Goal: Task Accomplishment & Management: Manage account settings

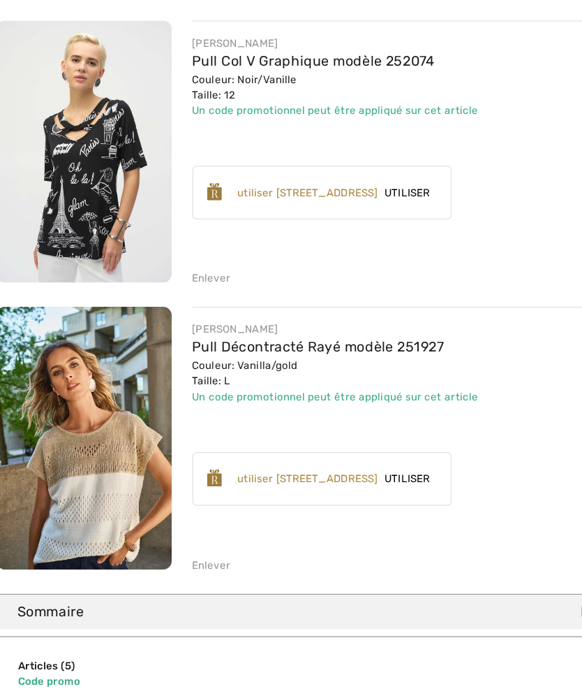
scroll to position [801, 0]
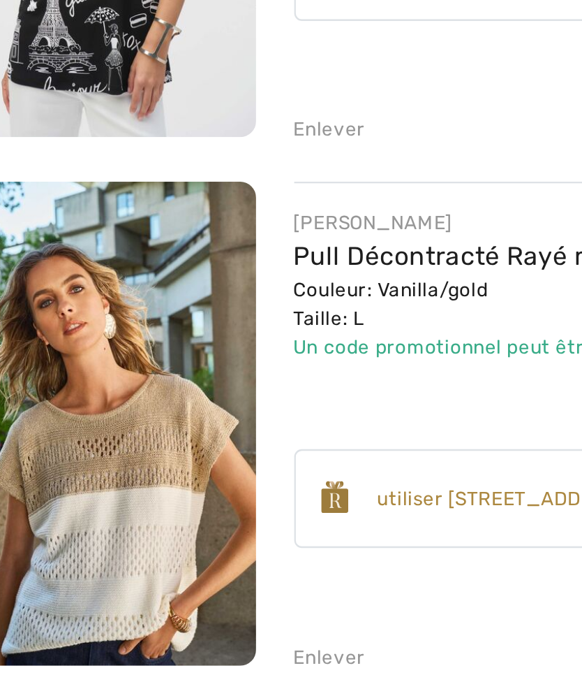
click at [27, 332] on img at bounding box center [79, 438] width 142 height 212
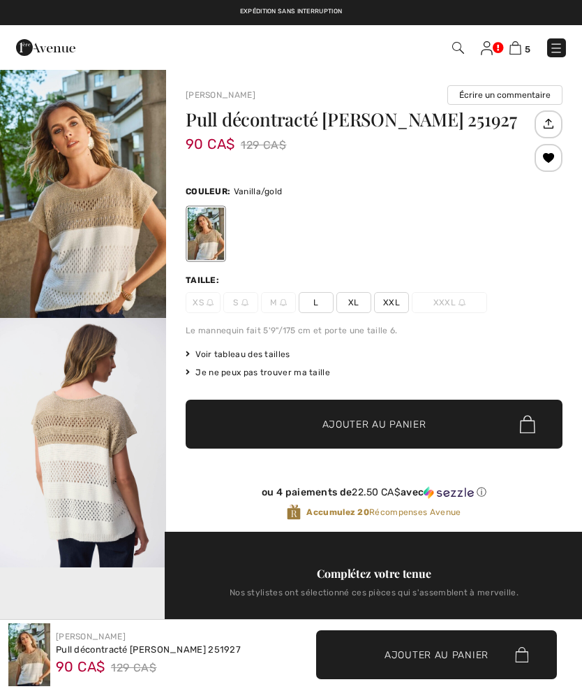
checkbox input "true"
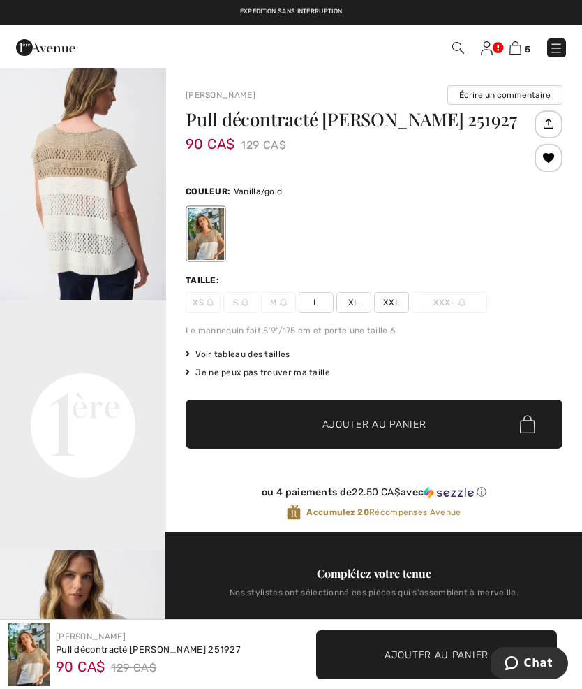
scroll to position [285, 0]
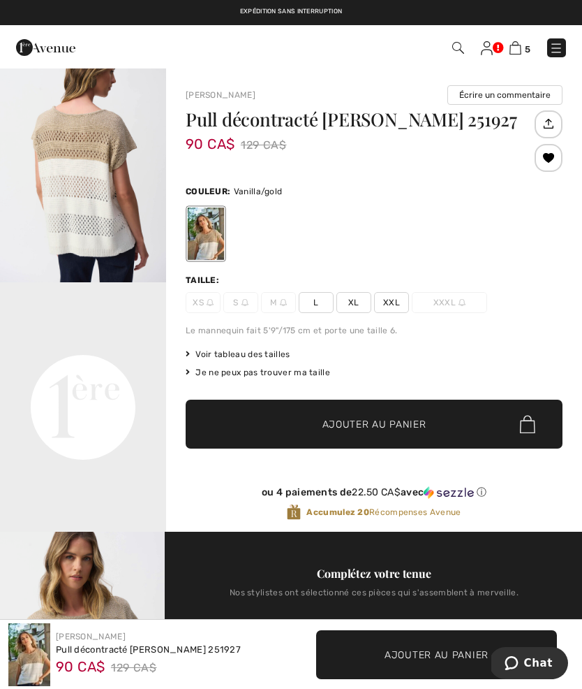
click at [61, 365] on video "Your browser does not support the video tag." at bounding box center [83, 323] width 166 height 83
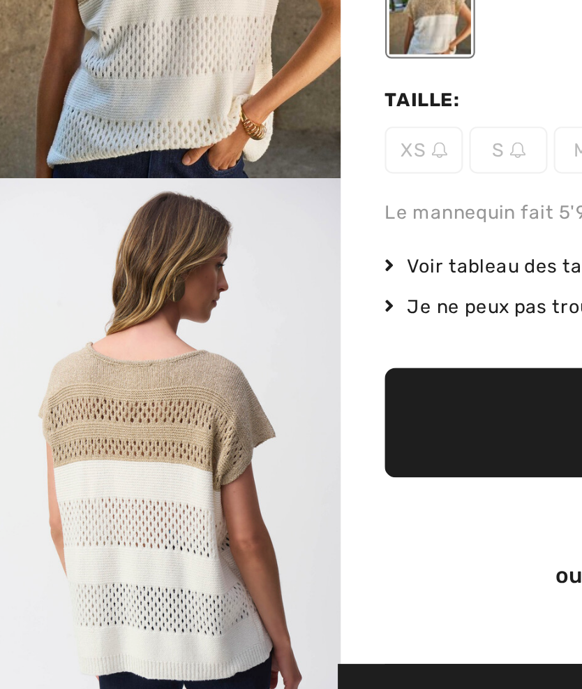
scroll to position [0, 0]
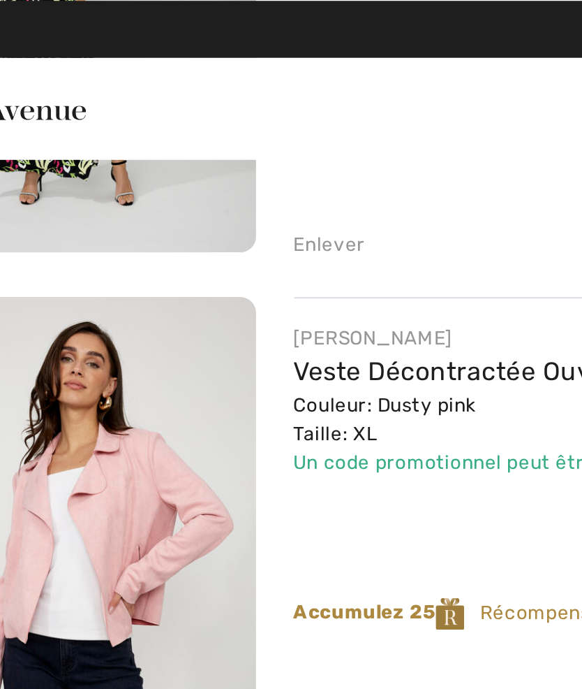
scroll to position [307, 0]
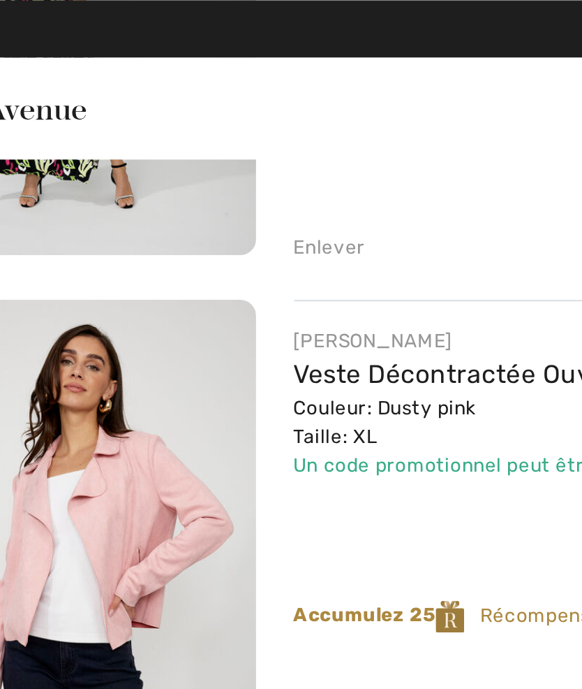
click at [54, 214] on img at bounding box center [79, 237] width 142 height 212
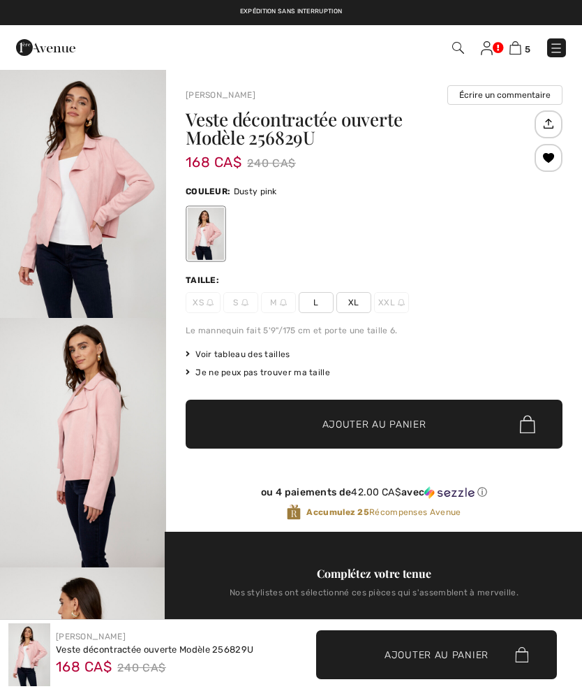
checkbox input "true"
click at [80, 413] on img "2 / 4" at bounding box center [83, 442] width 166 height 249
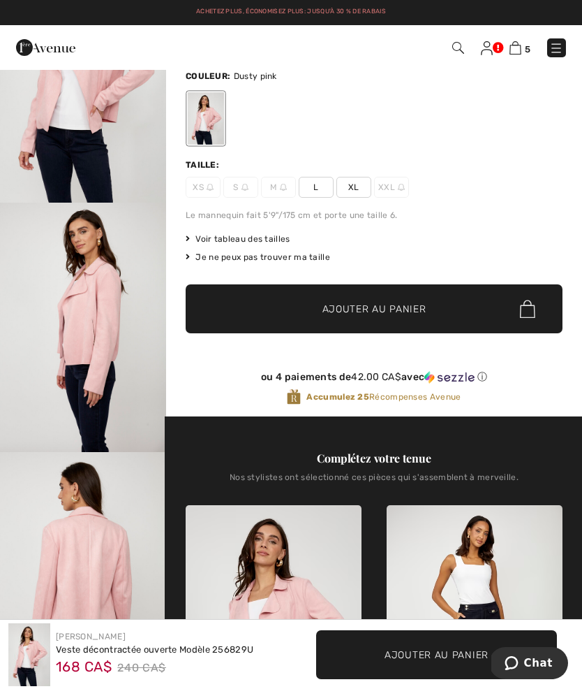
scroll to position [57, 0]
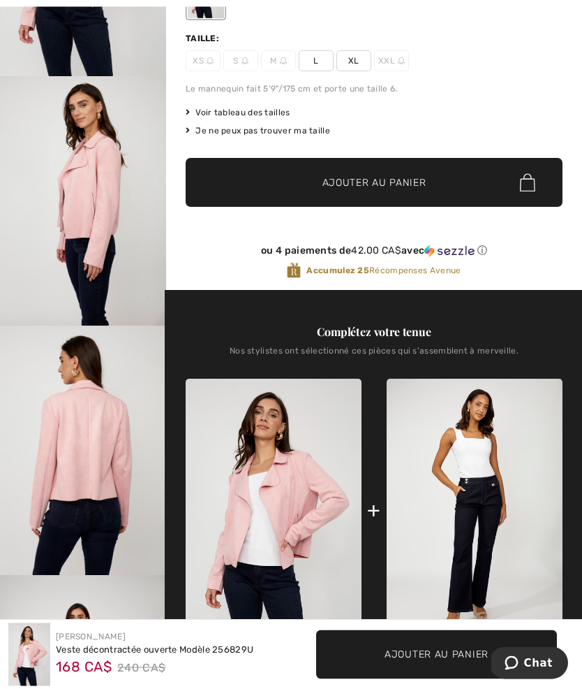
click at [52, 471] on img "3 / 4" at bounding box center [83, 450] width 166 height 249
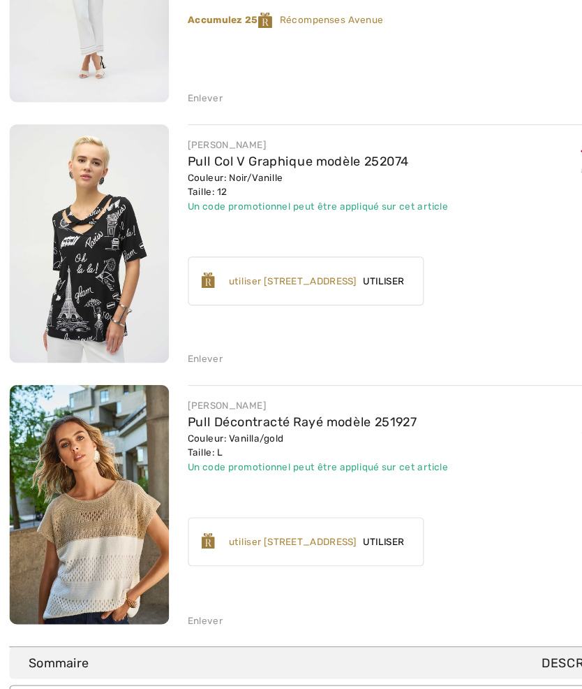
scroll to position [769, 0]
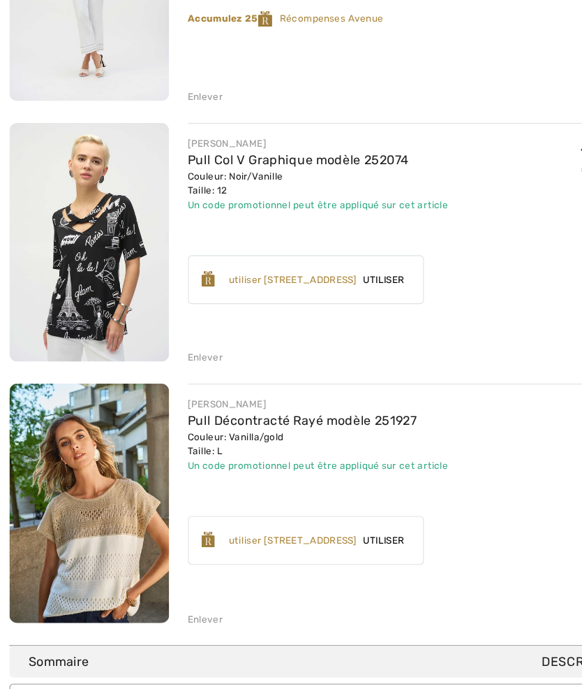
click at [178, 325] on div "FRANK LYMAN Robe Longue à Poches modèle 256189 Couleur: Noir/Multi Taille: 12 V…" at bounding box center [291, 8] width 566 height 1141
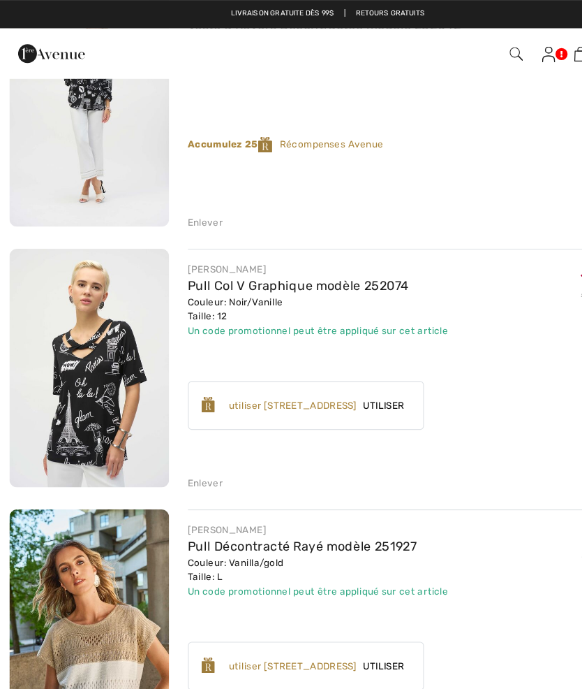
scroll to position [674, 0]
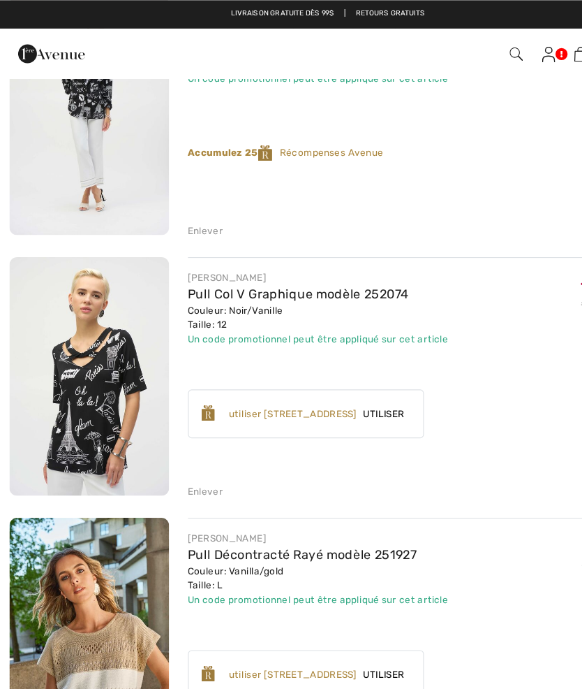
click at [179, 206] on div "Enlever" at bounding box center [182, 204] width 31 height 13
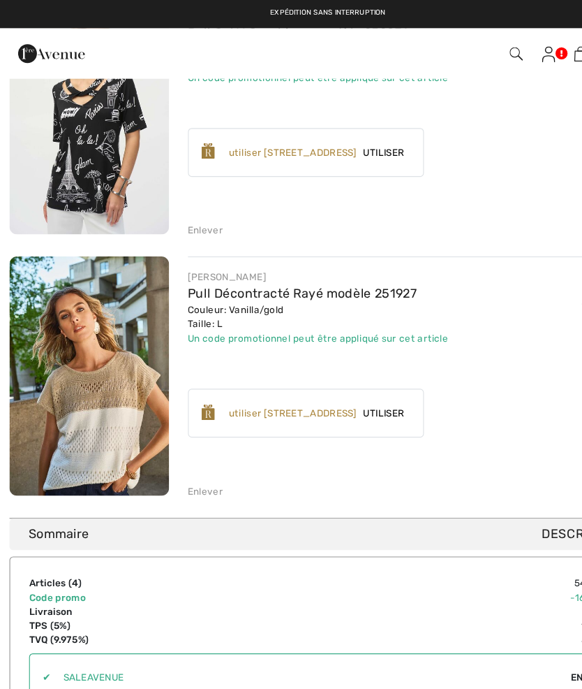
click at [177, 206] on div "Enlever" at bounding box center [182, 204] width 31 height 13
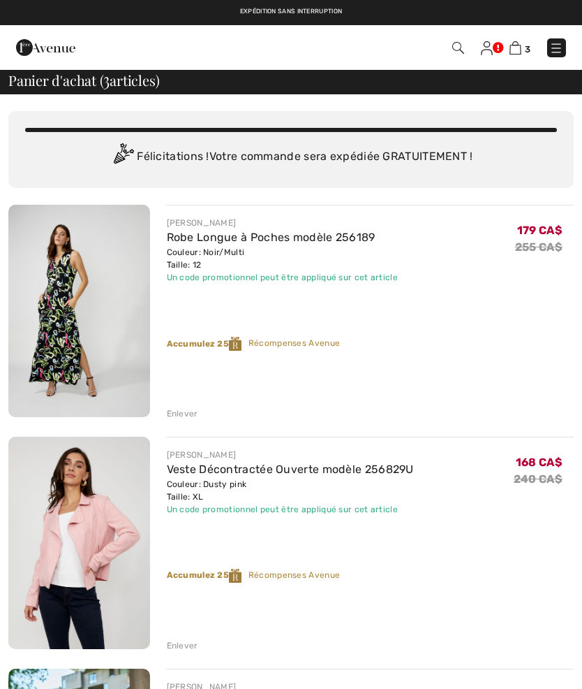
scroll to position [0, 0]
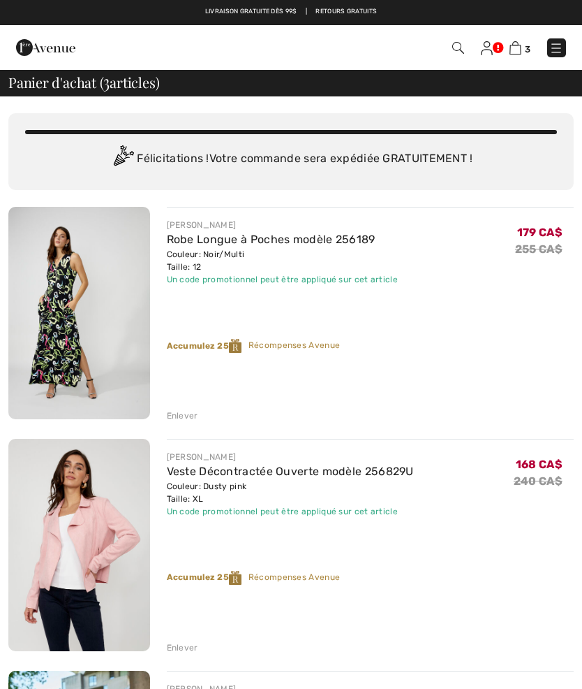
click at [180, 244] on link "Robe Longue à Poches modèle 256189" at bounding box center [271, 239] width 209 height 13
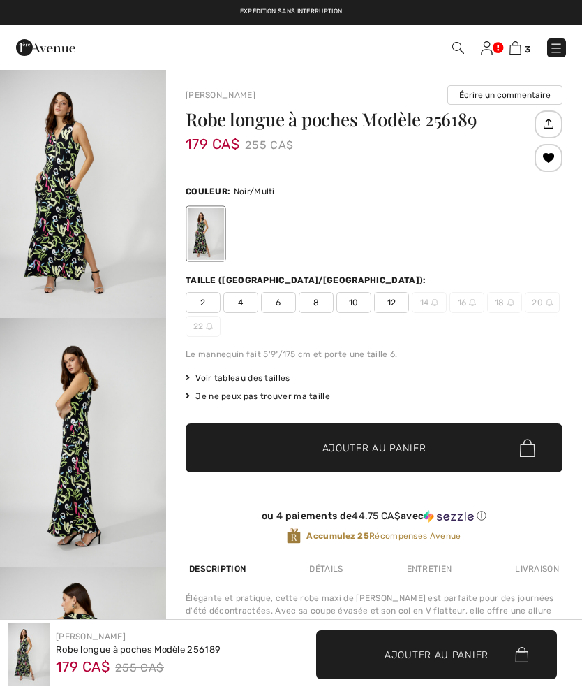
checkbox input "true"
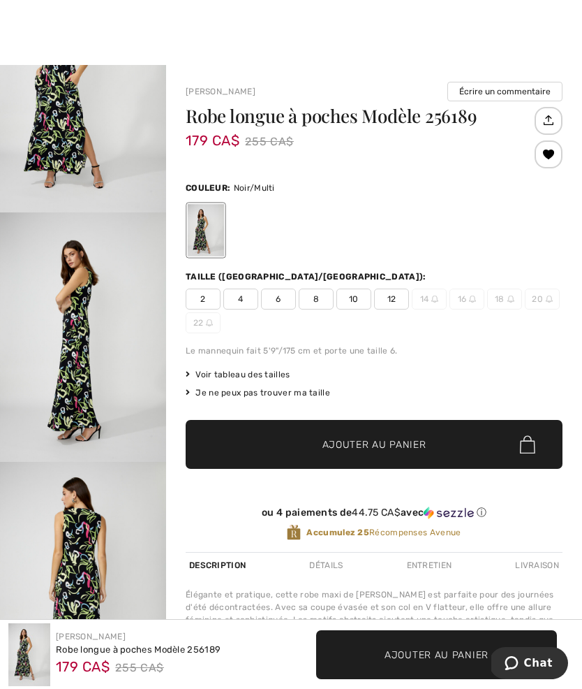
scroll to position [222, 0]
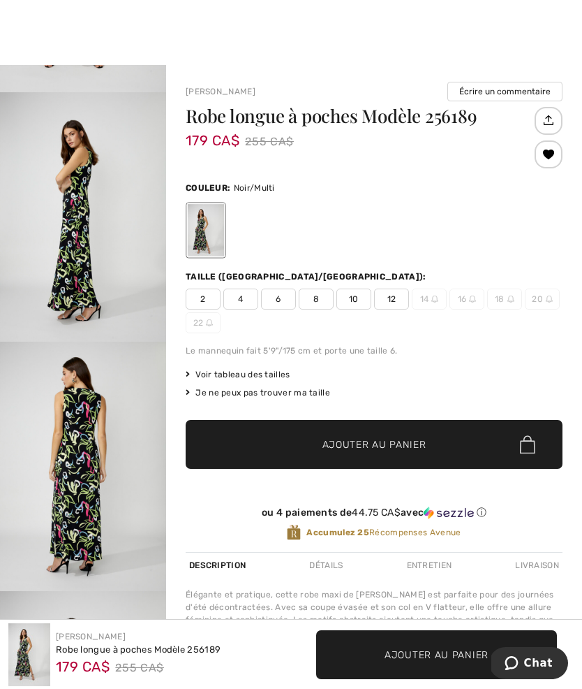
click at [70, 432] on img "3 / 4" at bounding box center [83, 466] width 166 height 249
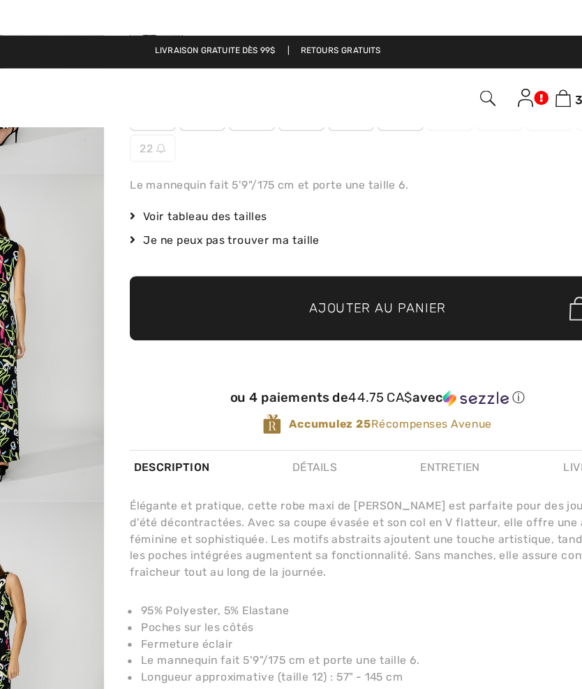
scroll to position [209, 0]
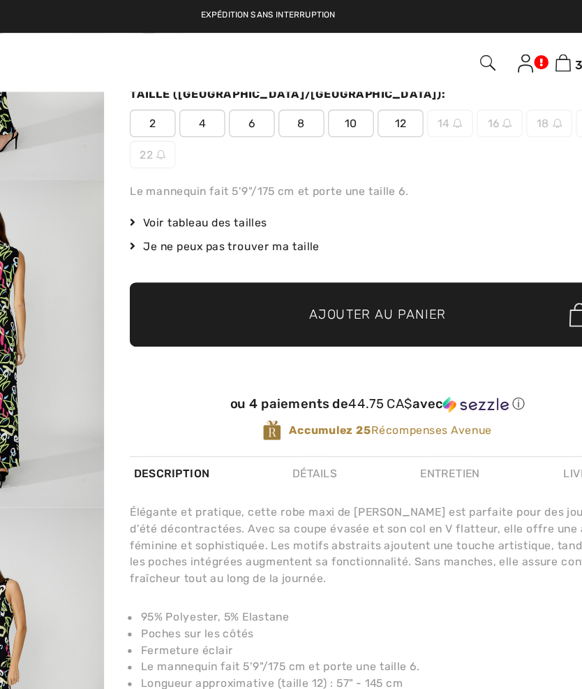
click at [510, 52] on img at bounding box center [516, 47] width 12 height 13
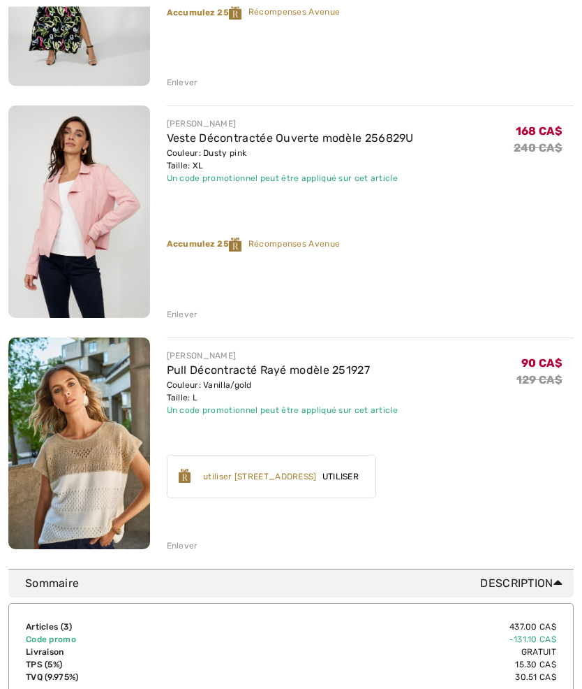
scroll to position [333, 0]
click at [92, 388] on img at bounding box center [79, 443] width 142 height 212
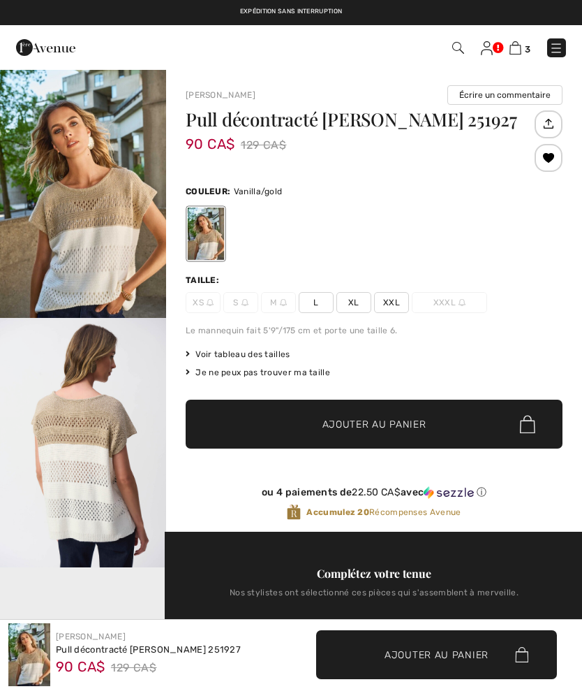
checkbox input "true"
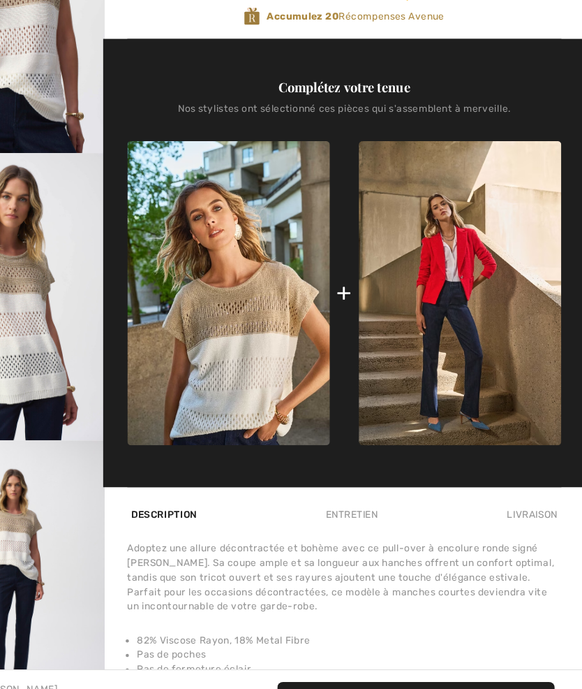
scroll to position [461, 0]
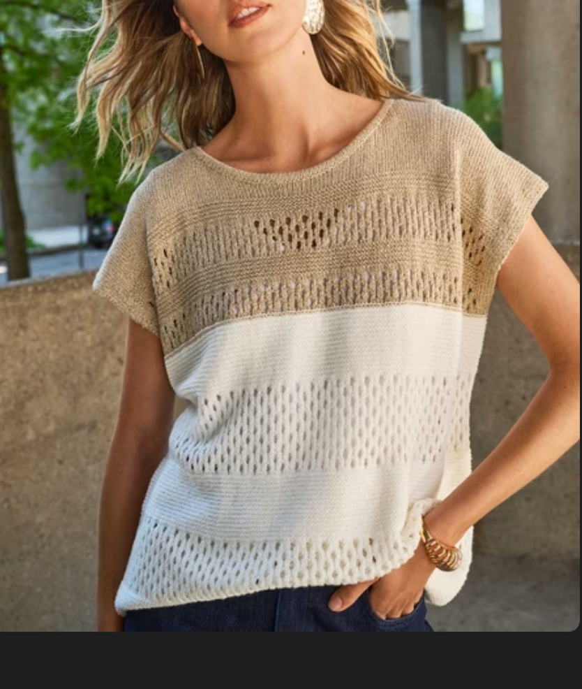
click at [186, 159] on img at bounding box center [274, 291] width 176 height 265
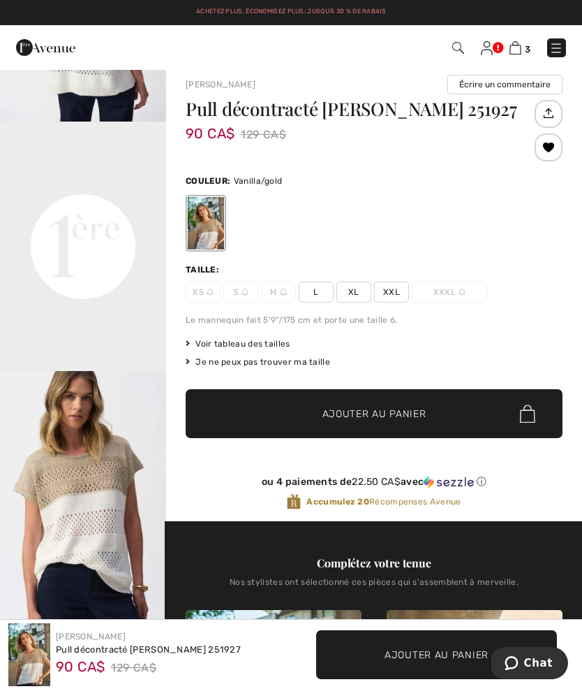
scroll to position [0, 0]
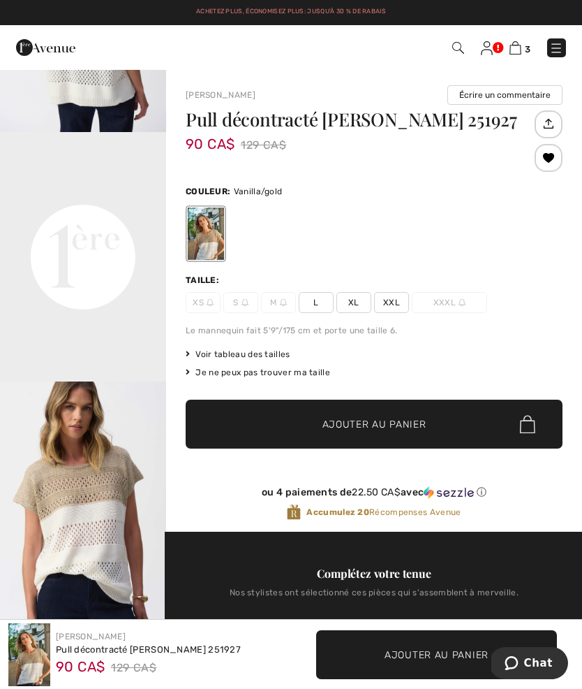
click at [485, 54] on img at bounding box center [487, 48] width 12 height 14
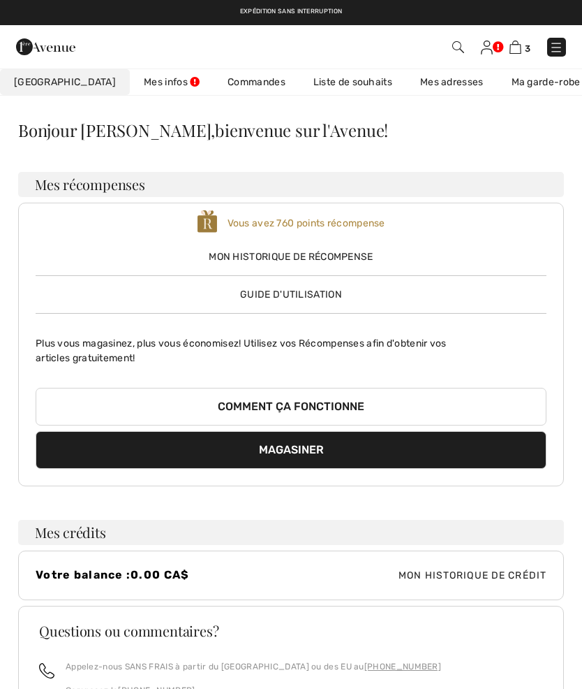
checkbox input "true"
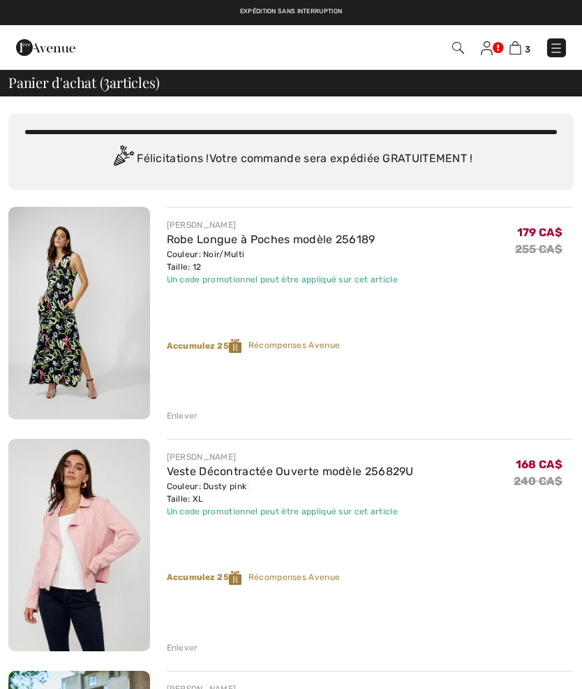
checkbox input "true"
click at [491, 49] on img at bounding box center [487, 48] width 12 height 14
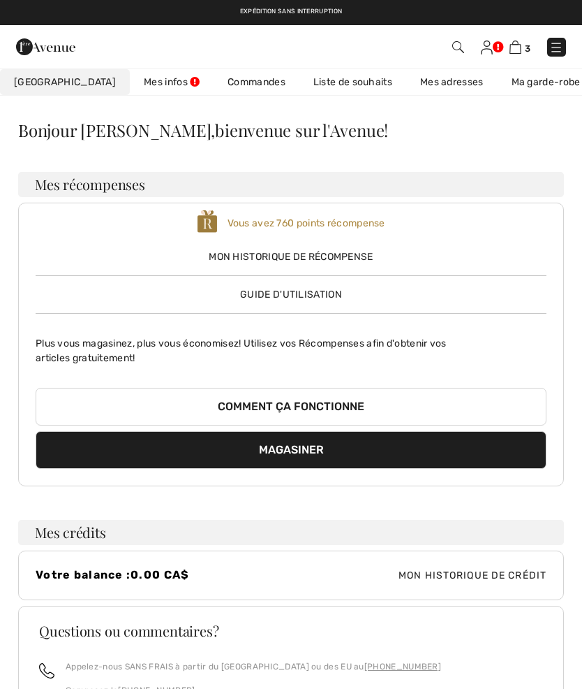
click at [328, 91] on link "Liste de souhaits" at bounding box center [353, 82] width 107 height 26
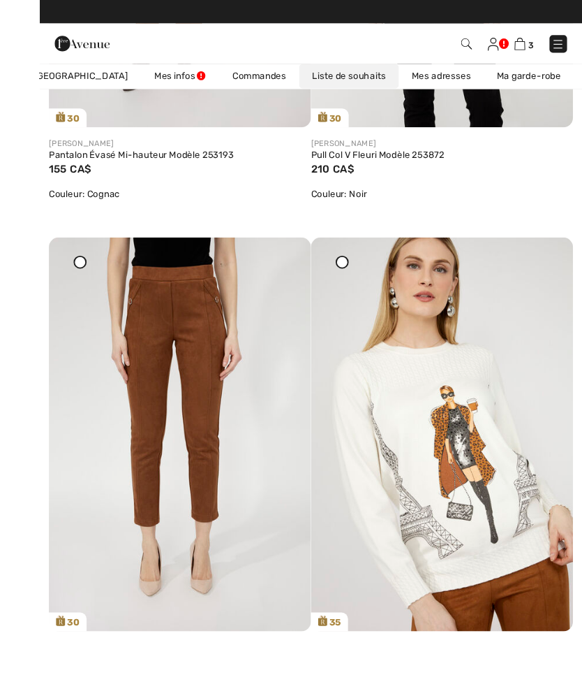
scroll to position [2768, 0]
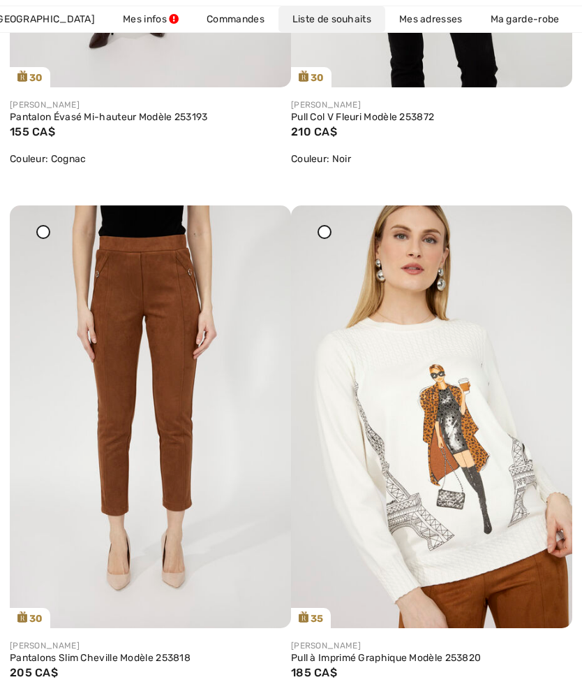
click at [145, 653] on link "Pantalons Slim Cheville Modèle 253818" at bounding box center [150, 658] width 281 height 13
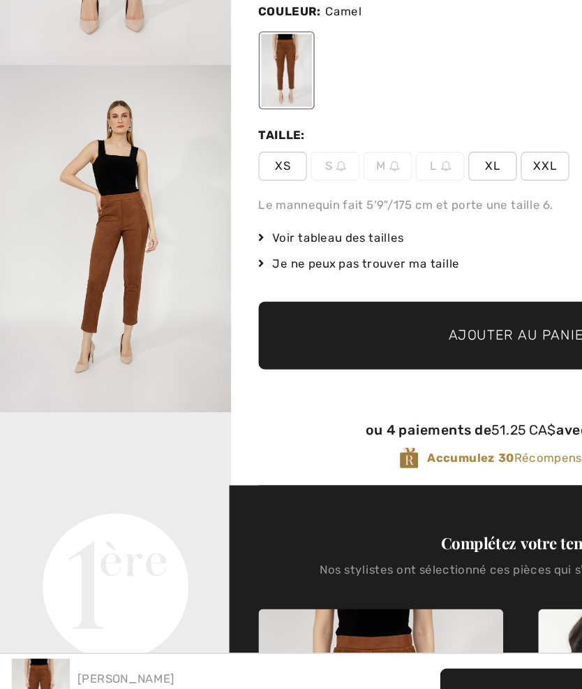
scroll to position [32, 0]
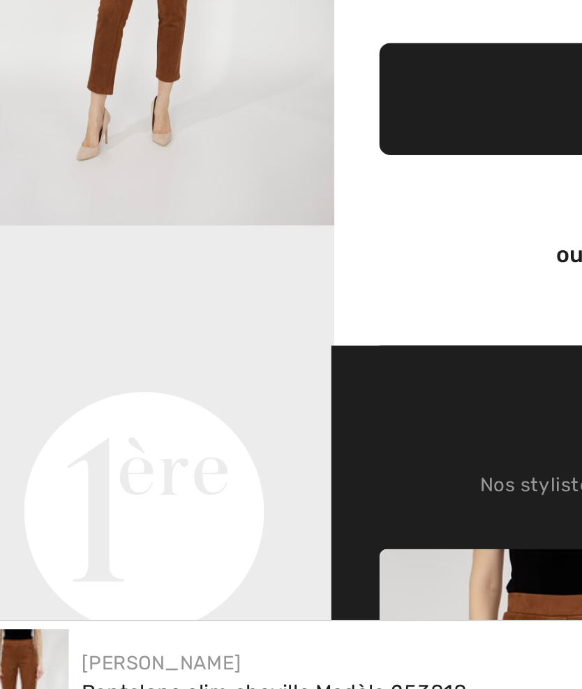
click at [111, 447] on video "Your browser does not support the video tag." at bounding box center [83, 488] width 166 height 83
click at [105, 447] on video "Your browser does not support the video tag." at bounding box center [83, 488] width 166 height 83
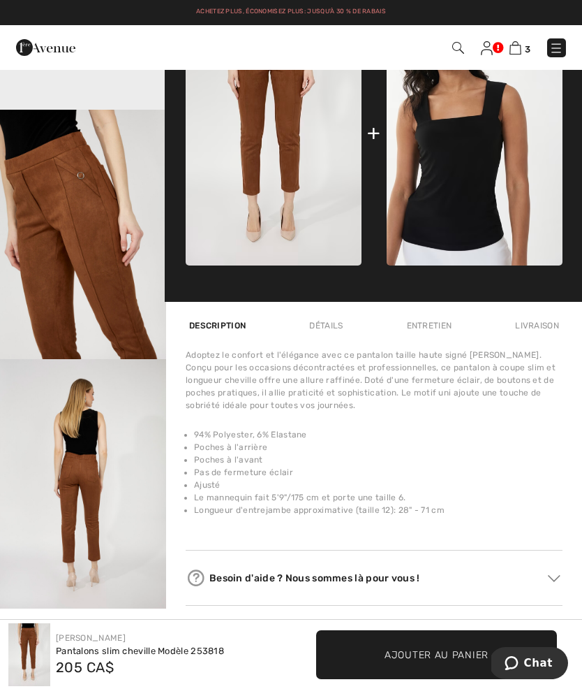
scroll to position [618, 0]
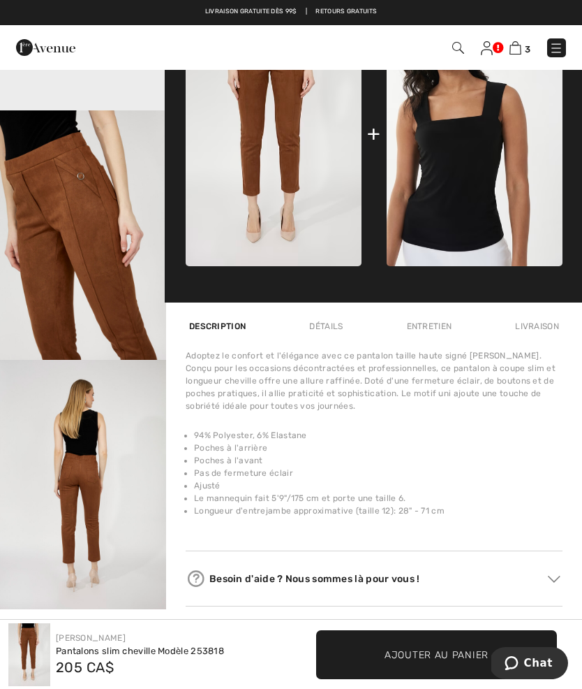
click at [105, 226] on img "3 / 4" at bounding box center [83, 234] width 166 height 249
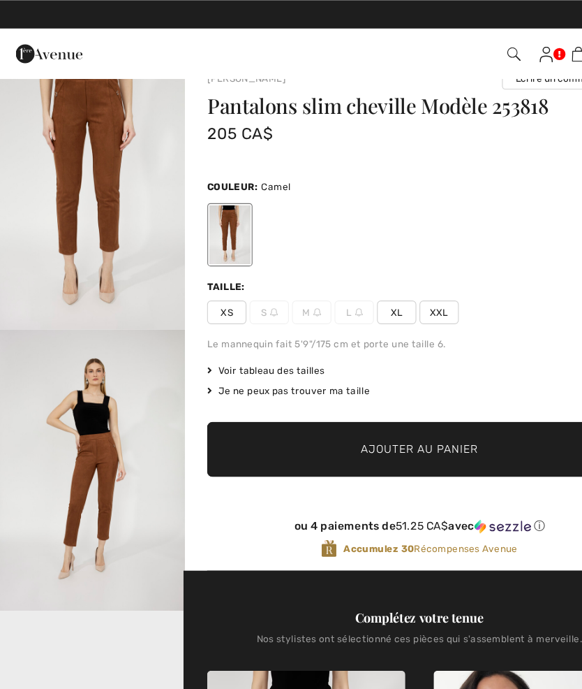
scroll to position [24, 0]
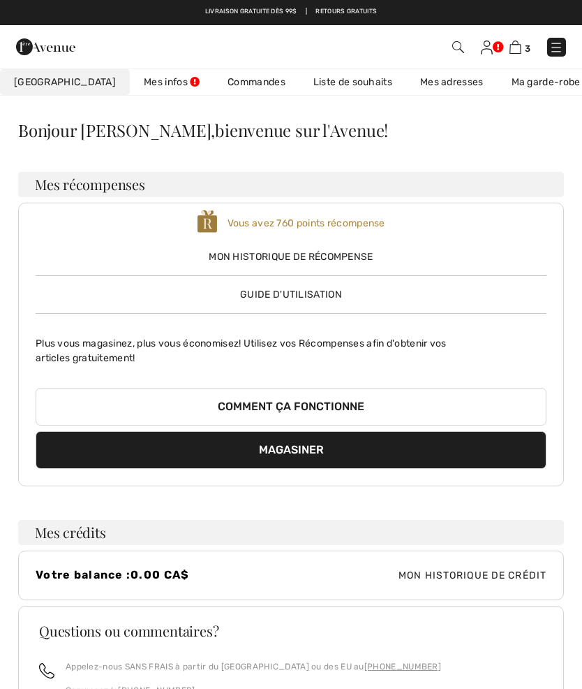
click at [313, 90] on link "Liste de souhaits" at bounding box center [353, 82] width 107 height 26
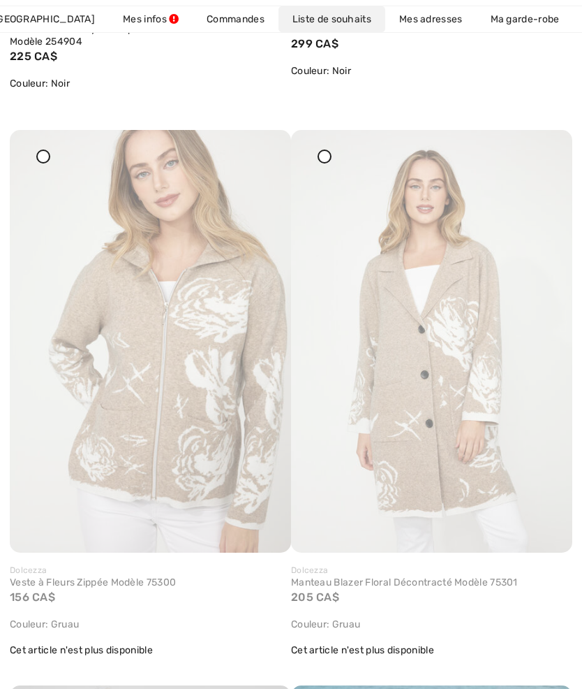
scroll to position [4477, 0]
click at [54, 158] on img at bounding box center [150, 340] width 281 height 423
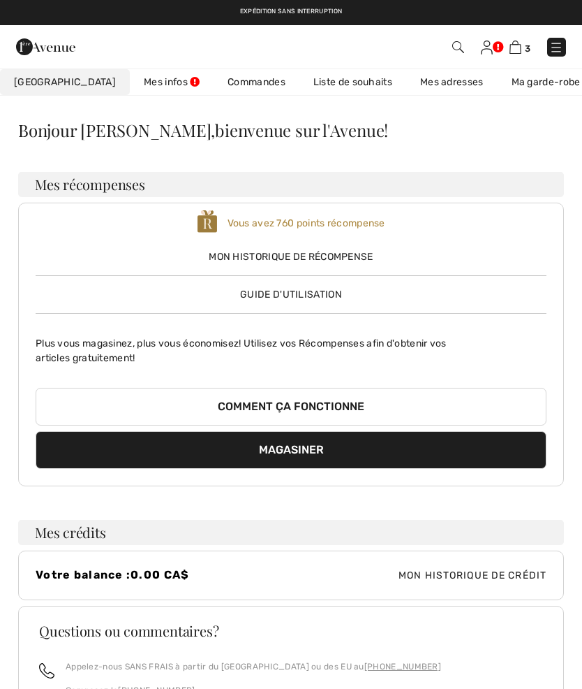
scroll to position [235, 0]
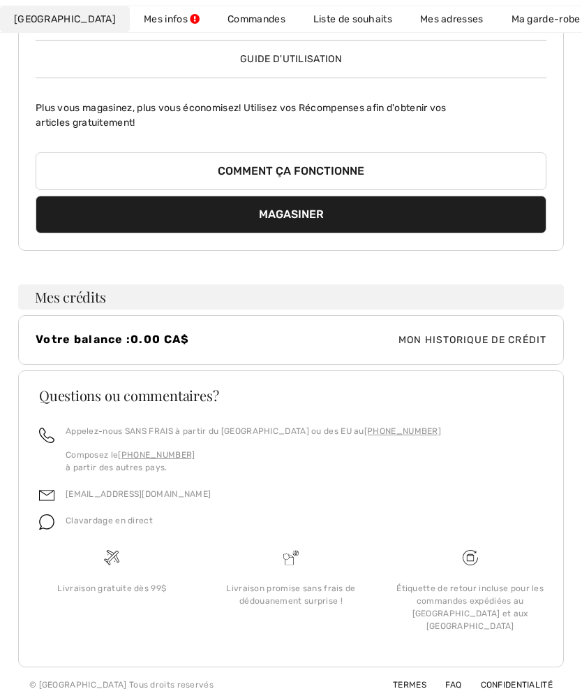
click at [306, 31] on link "Liste de souhaits" at bounding box center [353, 19] width 107 height 26
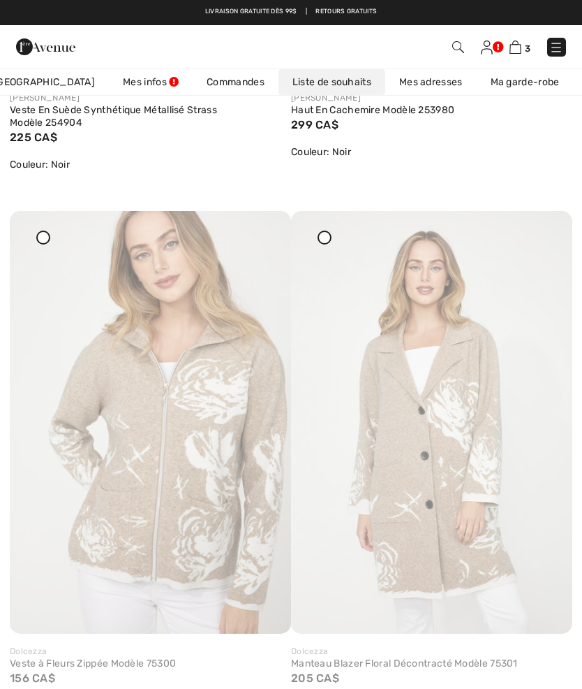
scroll to position [4389, 0]
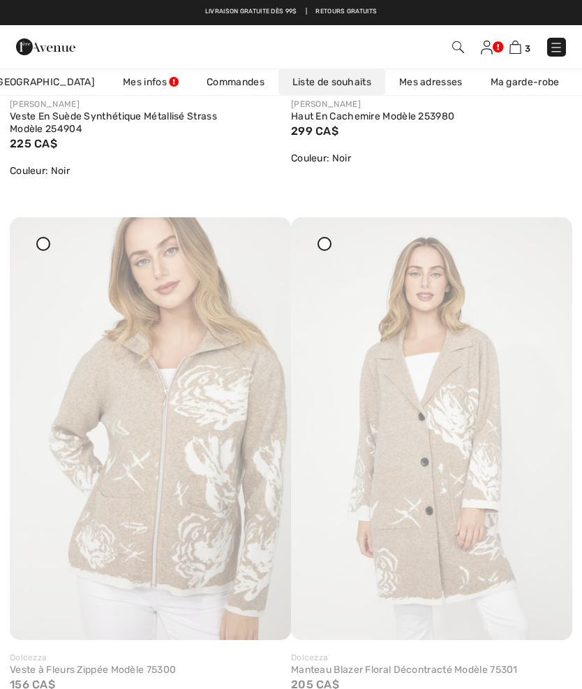
click at [266, 237] on div at bounding box center [264, 227] width 20 height 20
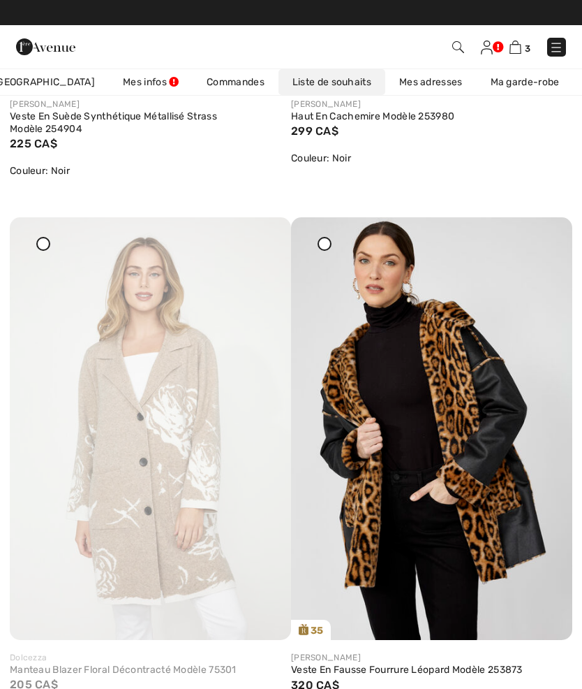
click at [274, 252] on img at bounding box center [150, 428] width 281 height 423
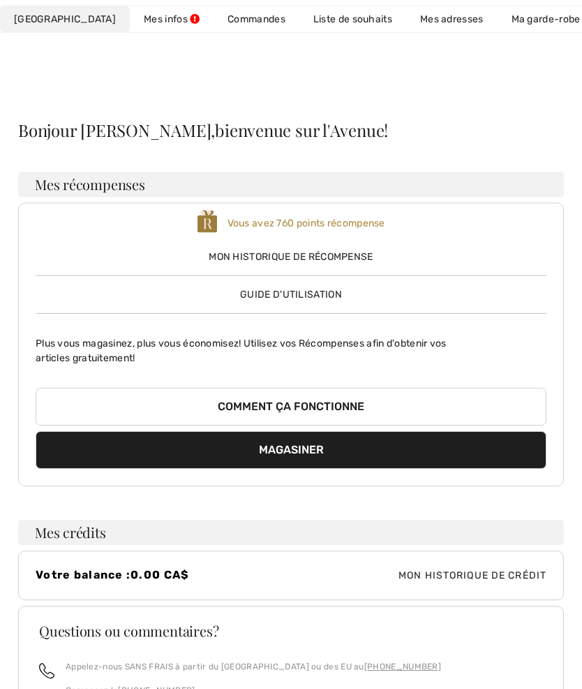
scroll to position [235, 0]
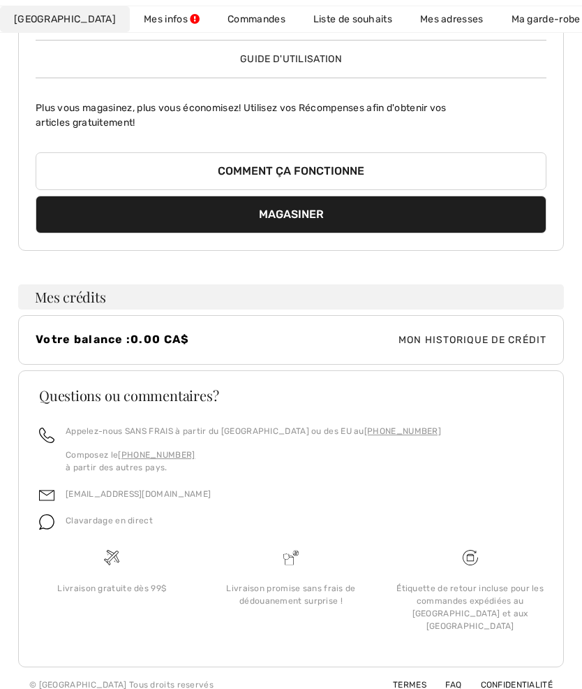
click at [336, 26] on link "Liste de souhaits" at bounding box center [353, 19] width 107 height 26
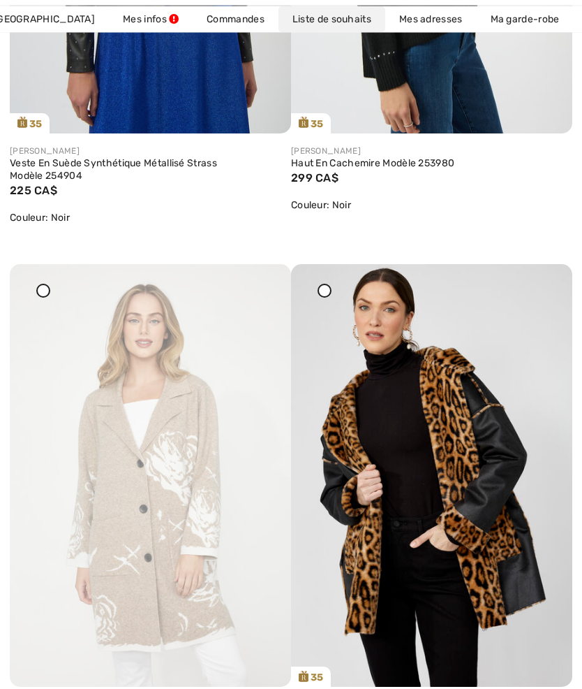
scroll to position [4343, 0]
click at [268, 279] on icon at bounding box center [264, 274] width 8 height 10
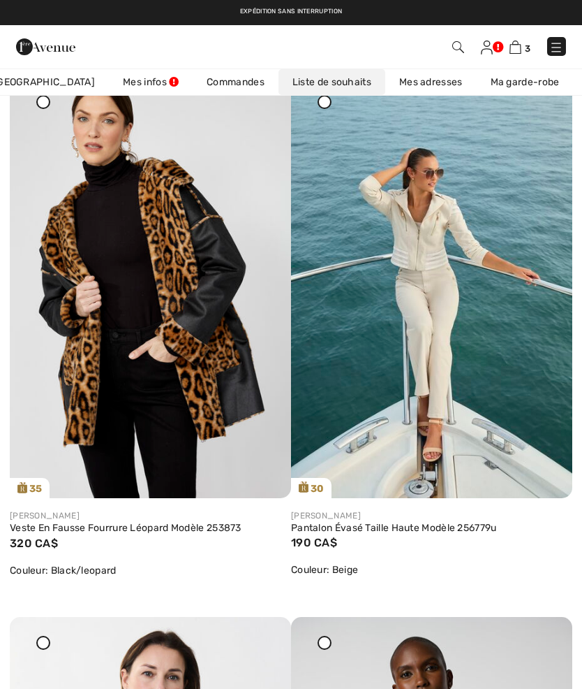
scroll to position [4487, 0]
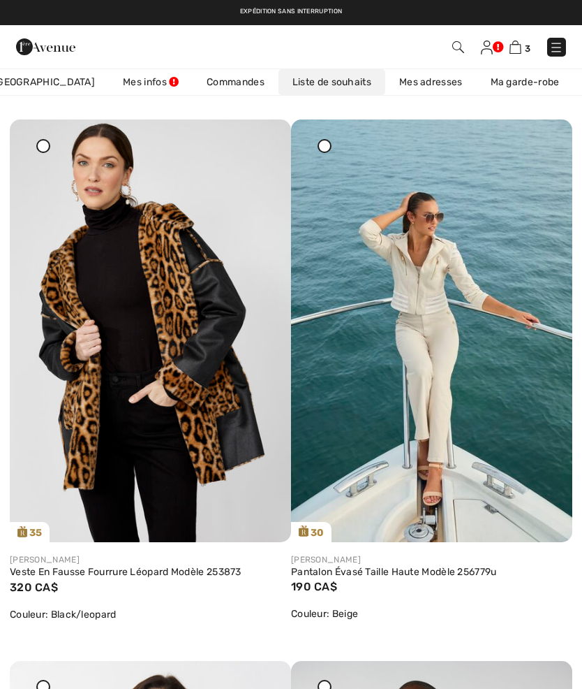
click at [221, 406] on img at bounding box center [150, 330] width 281 height 423
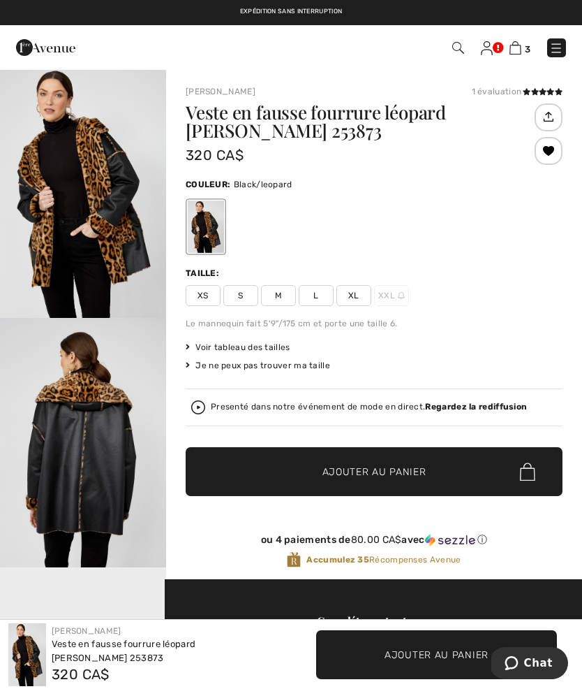
click at [469, 406] on strong "Regardez la rediffusion" at bounding box center [476, 407] width 102 height 10
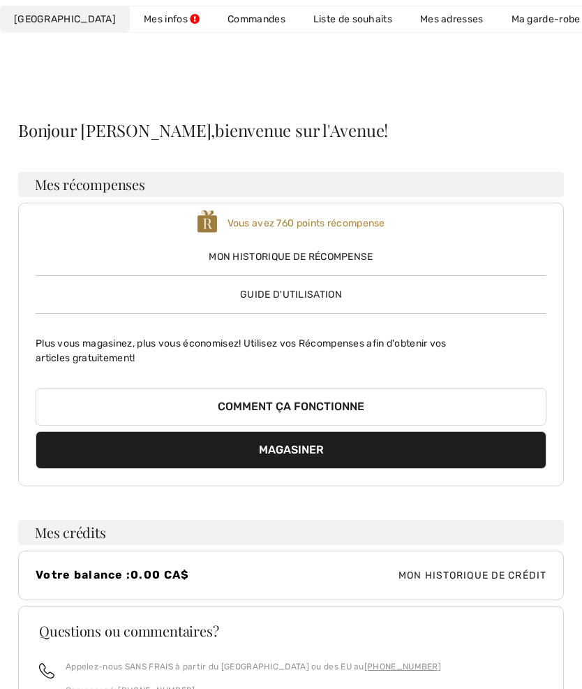
scroll to position [235, 0]
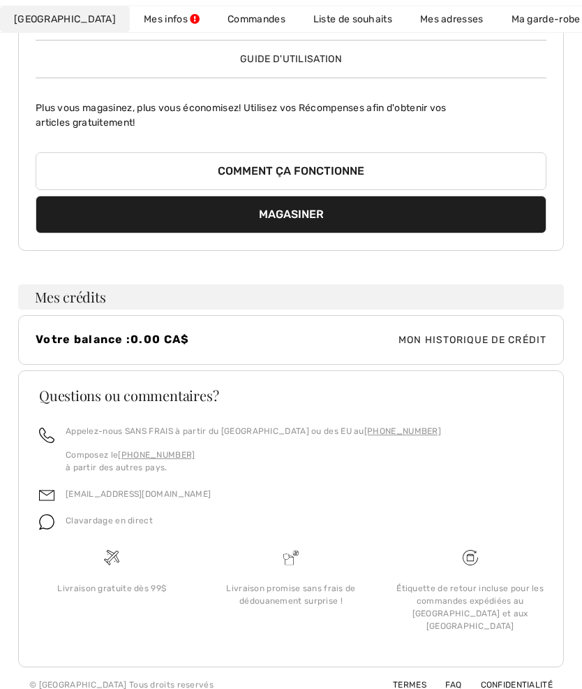
click at [305, 85] on div "Vous avez 760 points récompense Mon historique de récompense Guide d'utilisatio…" at bounding box center [291, 109] width 546 height 284
click at [307, 25] on link "Liste de souhaits" at bounding box center [353, 19] width 107 height 26
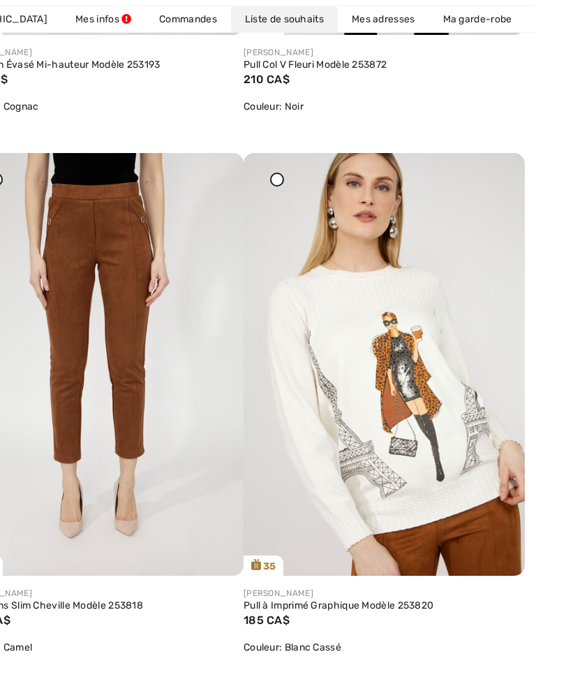
scroll to position [2873, 0]
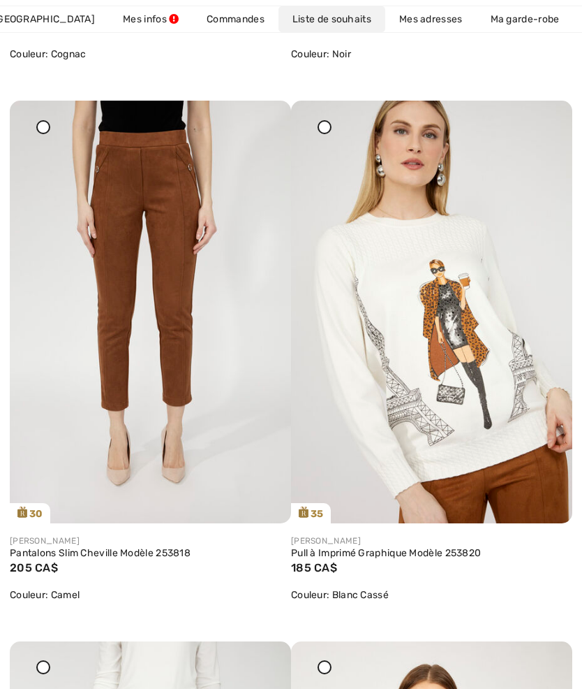
click at [321, 549] on link "Pull à Imprimé Graphique Modèle 253820" at bounding box center [431, 553] width 281 height 13
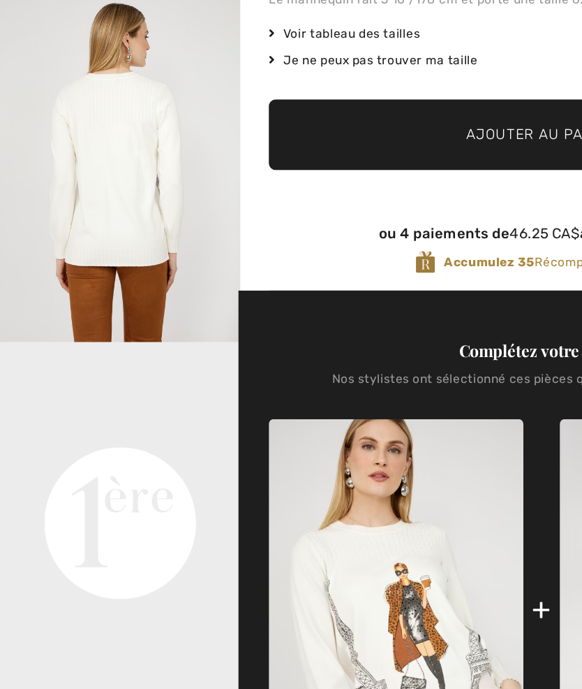
click at [186, 105] on div "Le mannequin fait 5'10"/178 cm et porte une taille 6." at bounding box center [374, 111] width 377 height 13
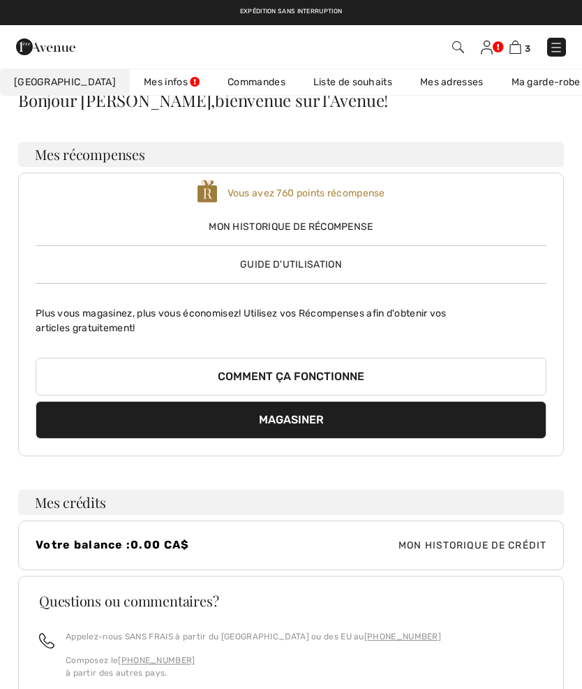
scroll to position [29, 0]
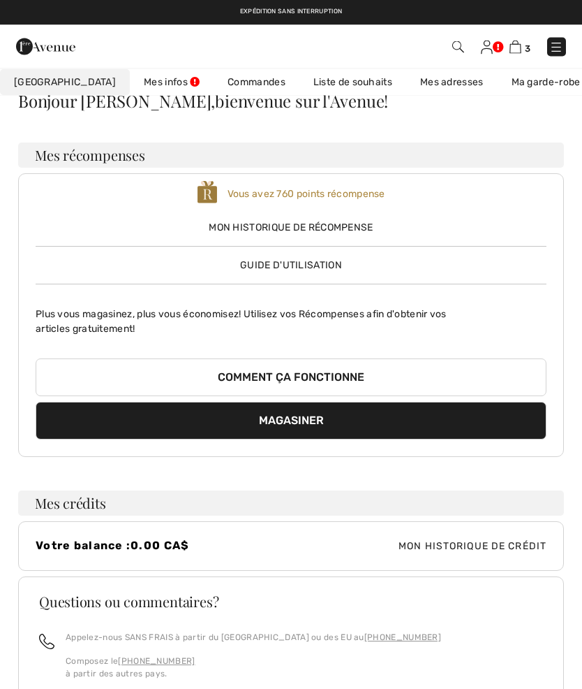
click at [308, 91] on link "Liste de souhaits" at bounding box center [353, 82] width 107 height 26
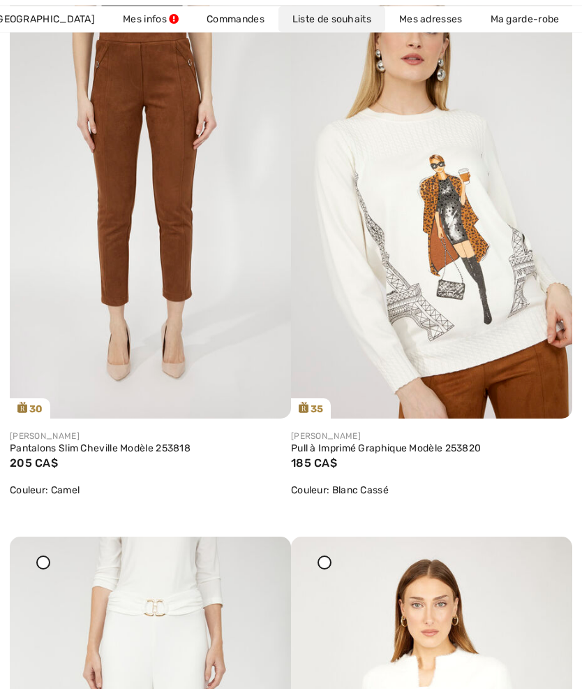
scroll to position [2978, 0]
click at [395, 422] on div "[PERSON_NAME] Pull à Imprimé Graphique Modèle 253820 185 CA$ Couleur: Blanc Cas…" at bounding box center [431, 468] width 281 height 101
click at [398, 453] on link "Pull à Imprimé Graphique Modèle 253820" at bounding box center [431, 448] width 281 height 13
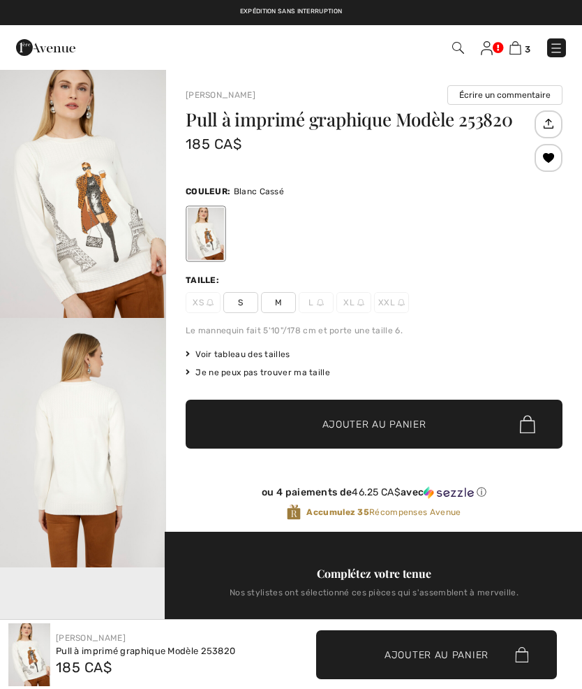
checkbox input "true"
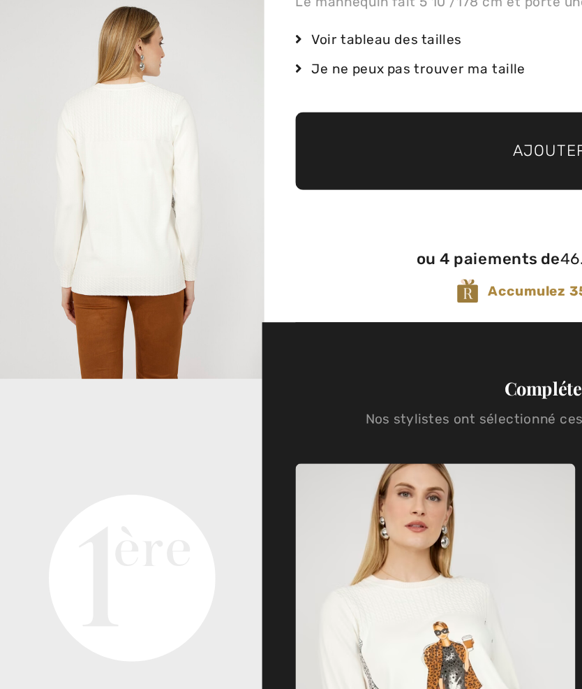
click at [69, 228] on img "2 / 4" at bounding box center [83, 239] width 166 height 249
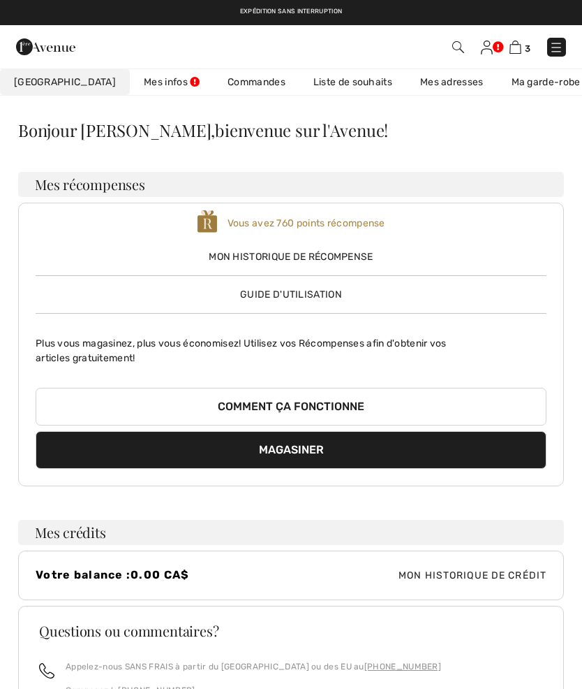
click at [312, 87] on link "Liste de souhaits" at bounding box center [353, 82] width 107 height 26
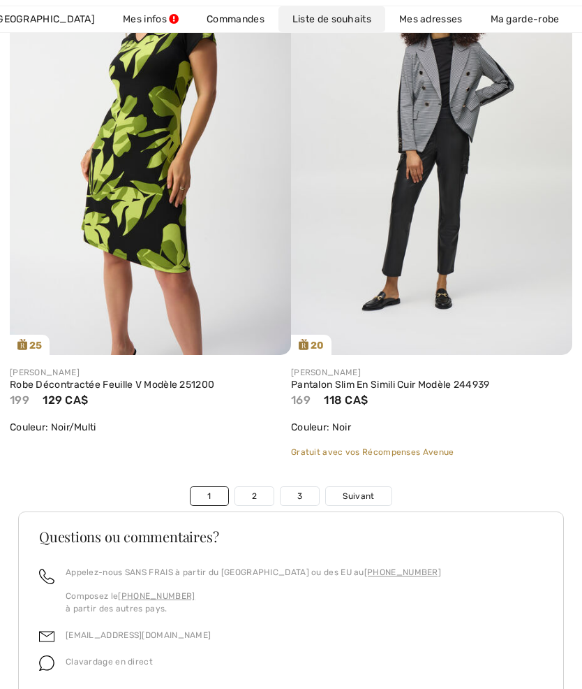
scroll to position [9667, 0]
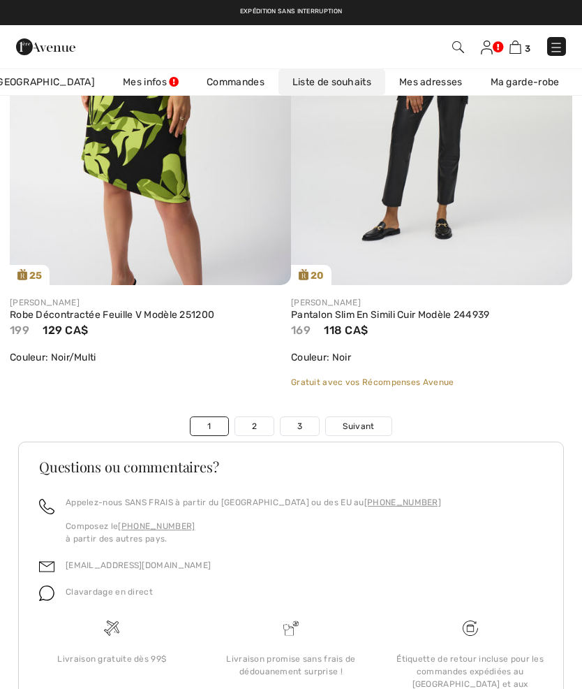
click at [240, 418] on link "2" at bounding box center [254, 426] width 38 height 18
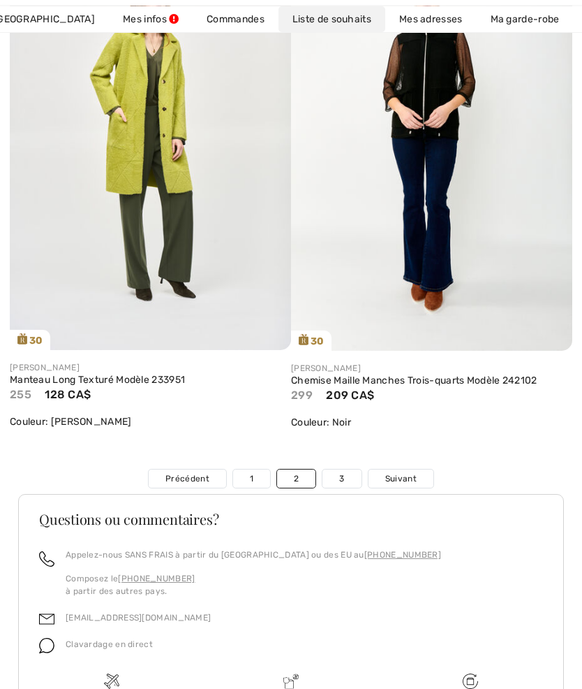
scroll to position [9678, 0]
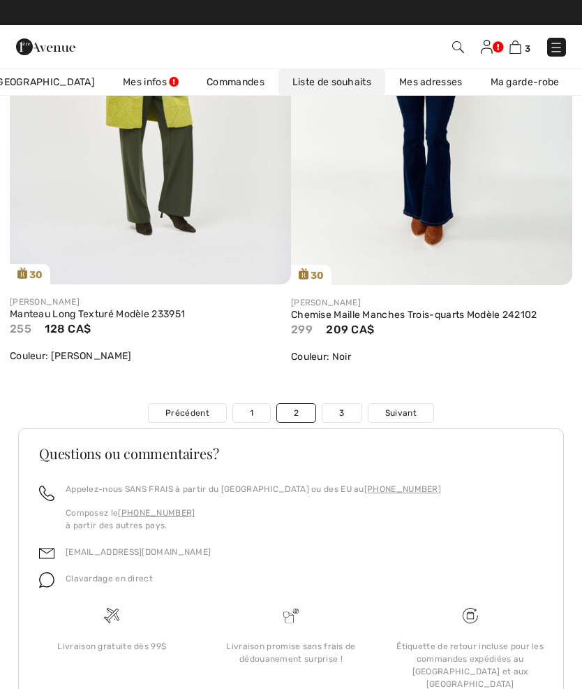
click at [344, 422] on link "3" at bounding box center [342, 413] width 38 height 18
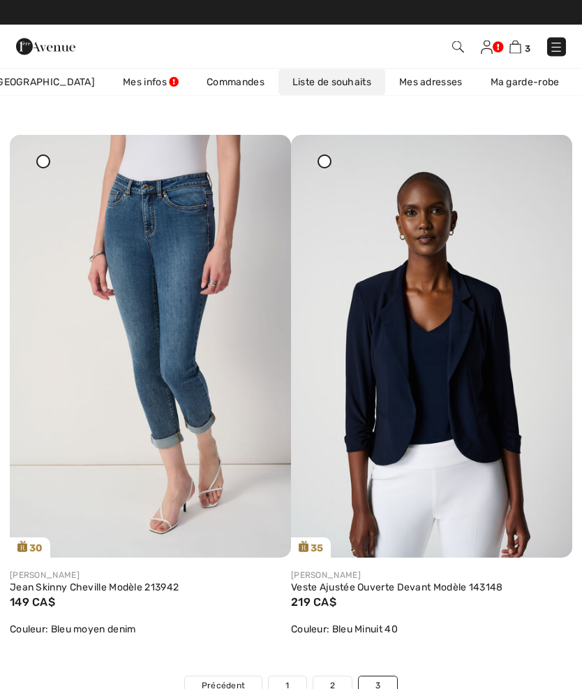
scroll to position [2838, 0]
